Goal: Information Seeking & Learning: Learn about a topic

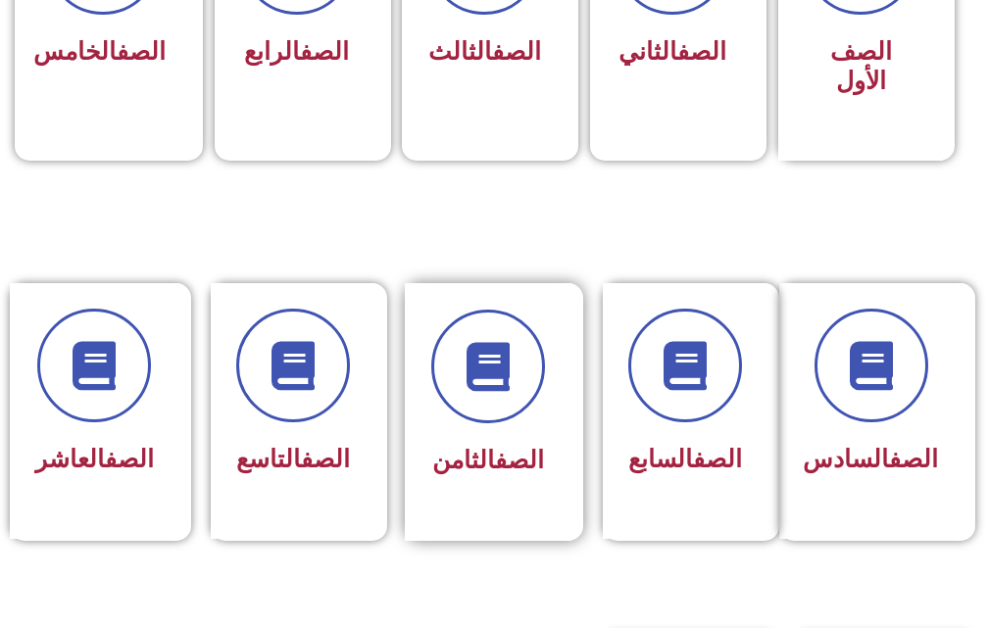
scroll to position [686, 0]
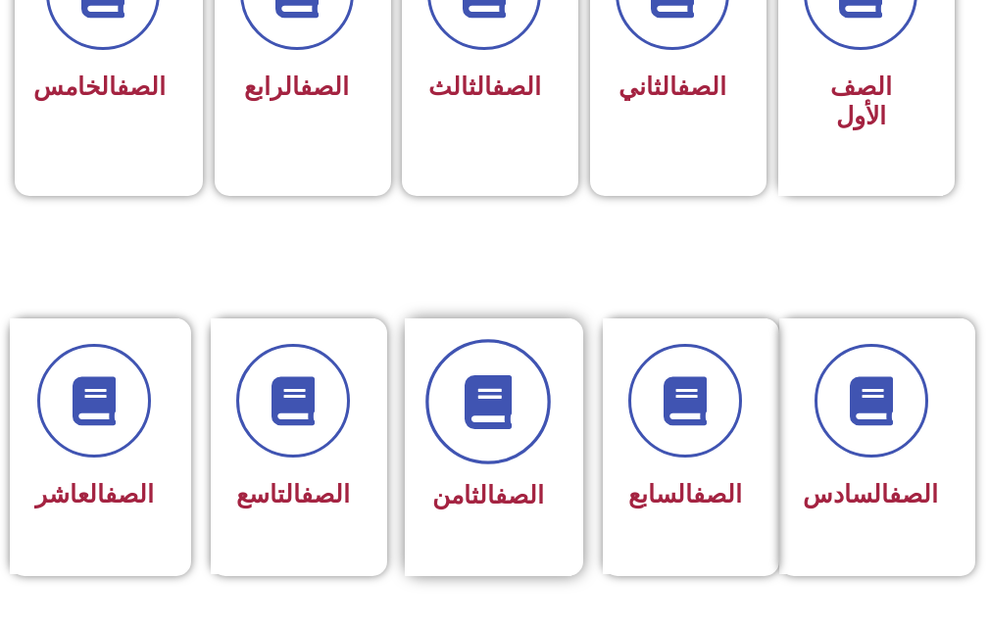
click at [475, 420] on icon at bounding box center [488, 402] width 54 height 54
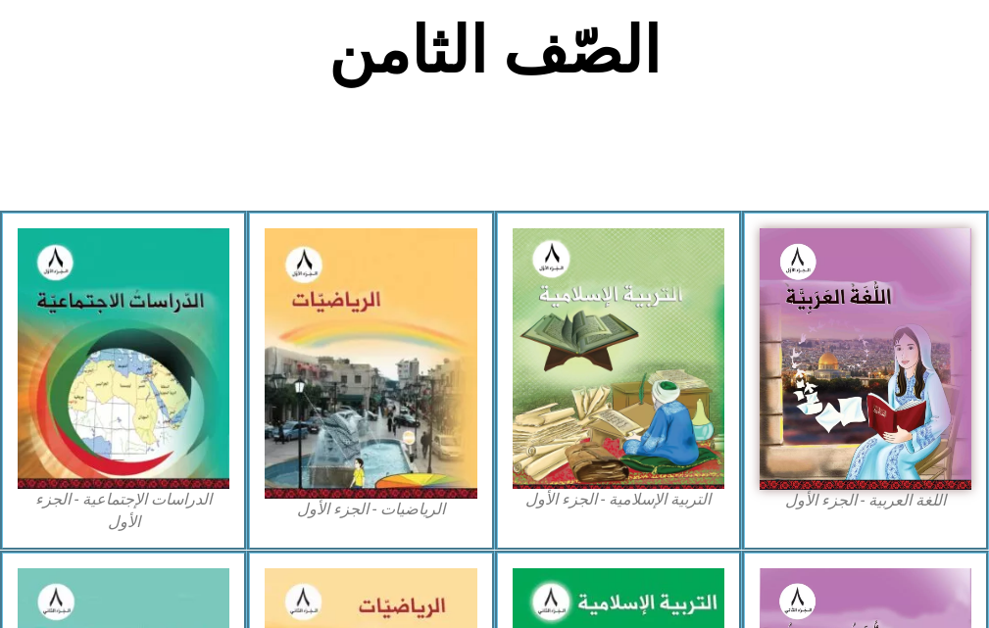
scroll to position [588, 0]
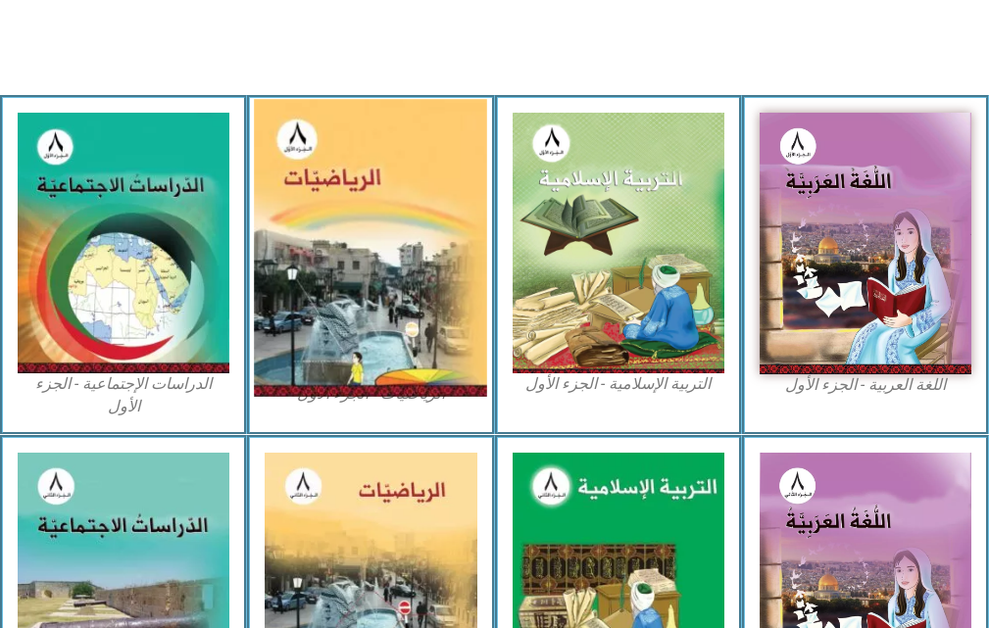
click at [411, 343] on img at bounding box center [370, 249] width 233 height 298
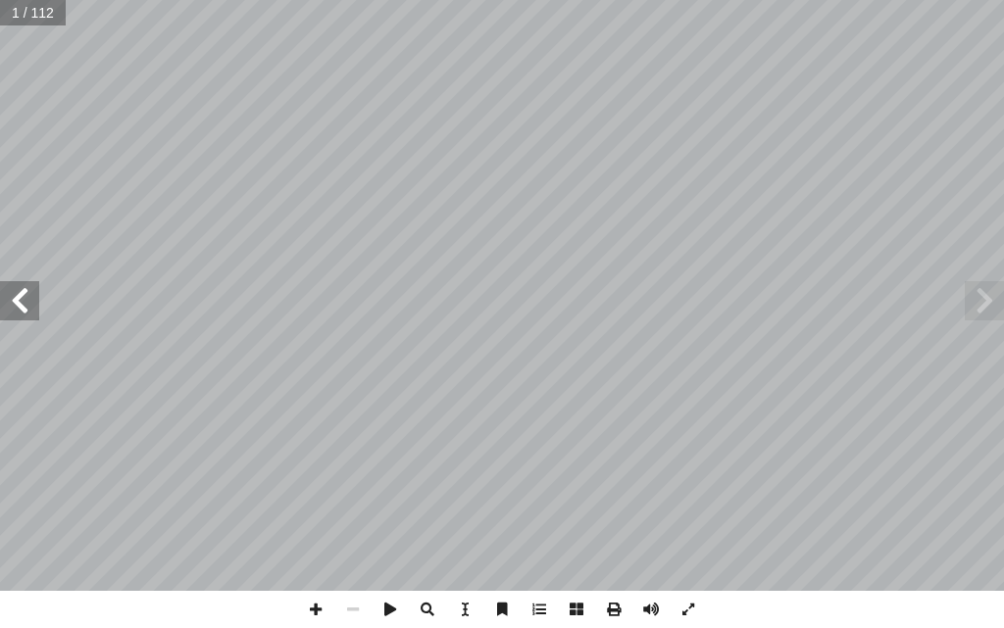
click at [19, 311] on span at bounding box center [19, 300] width 39 height 39
click at [661, 608] on span at bounding box center [650, 609] width 37 height 37
click at [18, 309] on span at bounding box center [19, 300] width 39 height 39
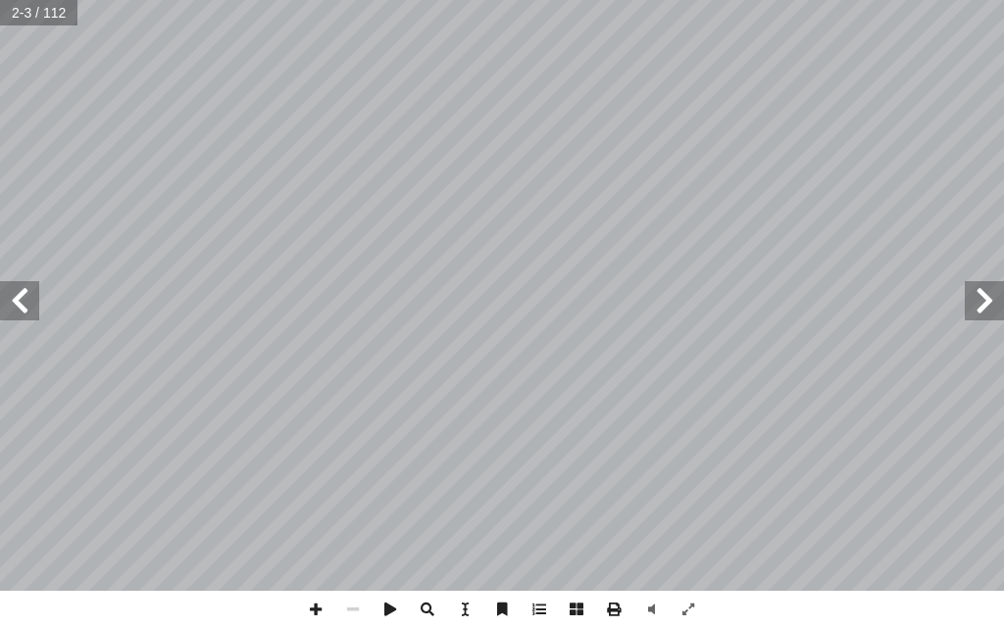
click at [18, 309] on span at bounding box center [19, 300] width 39 height 39
click at [17, 309] on span at bounding box center [19, 300] width 39 height 39
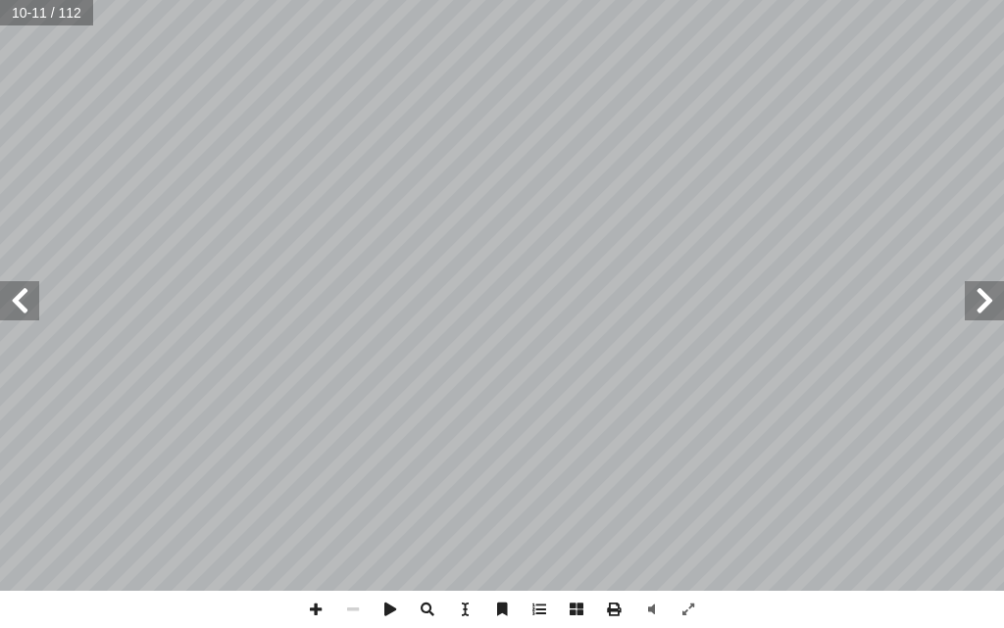
click at [16, 314] on span at bounding box center [19, 300] width 39 height 39
click at [20, 306] on span at bounding box center [19, 300] width 39 height 39
click at [23, 304] on span at bounding box center [19, 300] width 39 height 39
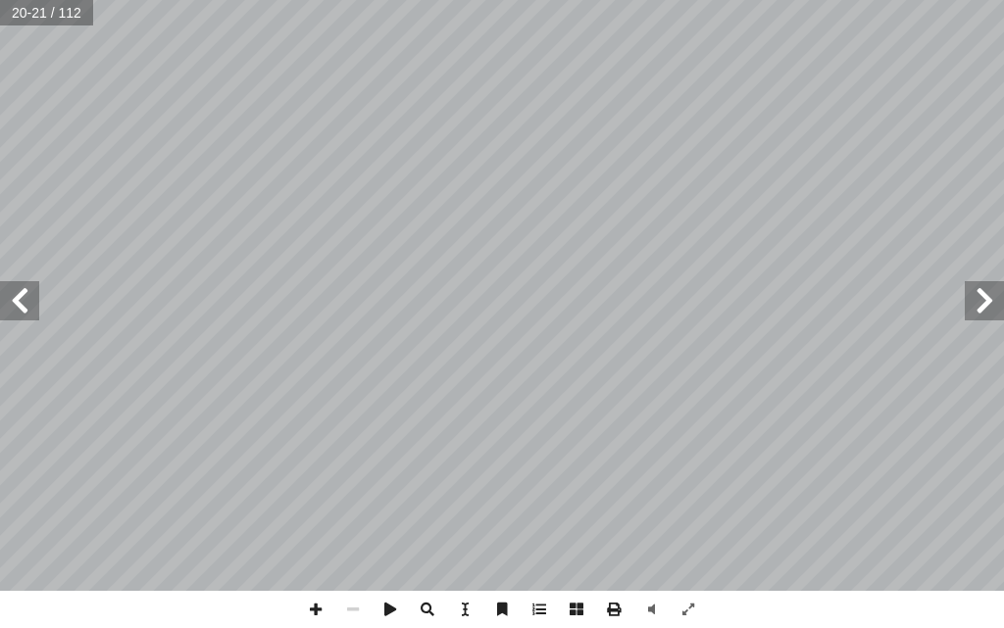
click at [24, 303] on span at bounding box center [19, 300] width 39 height 39
click at [21, 305] on span at bounding box center [19, 300] width 39 height 39
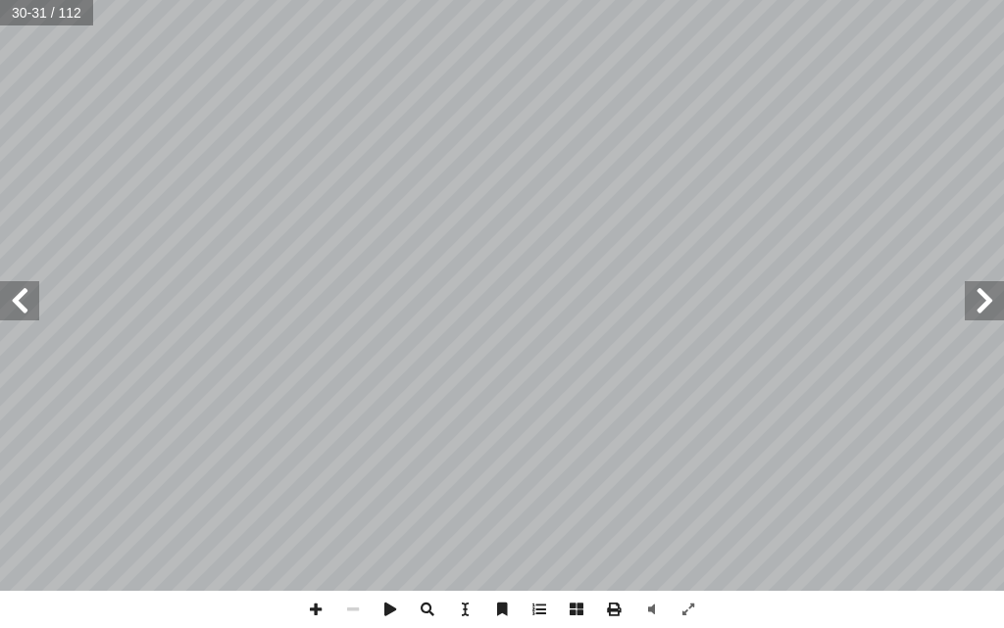
click at [972, 308] on span at bounding box center [984, 300] width 39 height 39
click at [311, 607] on span at bounding box center [315, 609] width 37 height 37
